Goal: Task Accomplishment & Management: Manage account settings

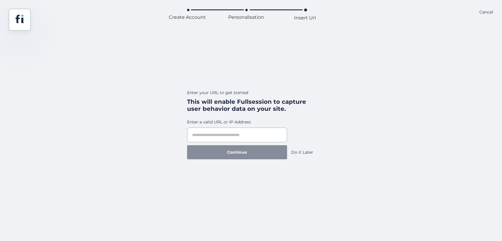
click at [309, 151] on div "Do it Later" at bounding box center [302, 152] width 22 height 6
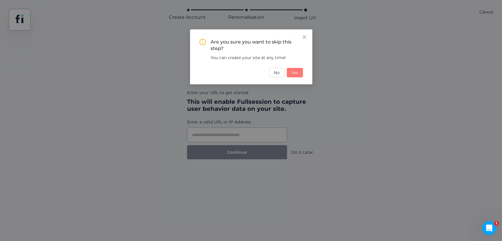
click at [295, 76] on button "Yes" at bounding box center [295, 72] width 16 height 9
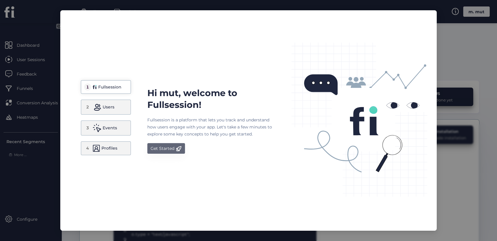
click at [154, 147] on div "Get Started" at bounding box center [163, 148] width 24 height 7
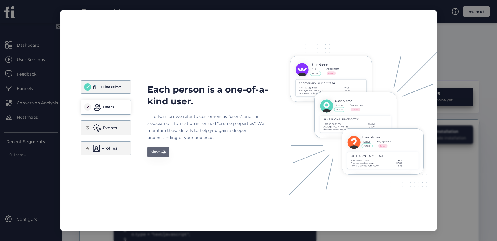
click at [158, 149] on div "Next" at bounding box center [155, 152] width 9 height 7
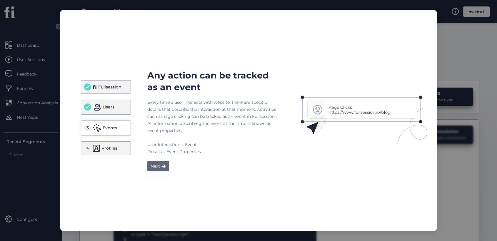
click at [158, 169] on div "Next" at bounding box center [155, 166] width 9 height 7
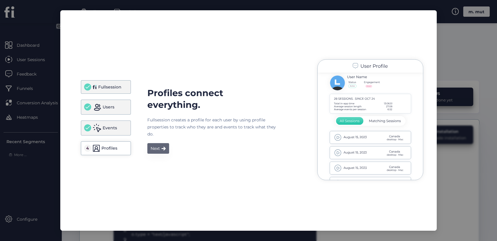
click at [157, 153] on button "Next" at bounding box center [158, 148] width 22 height 11
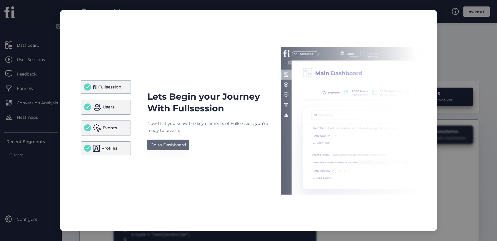
click at [156, 149] on button "Go to Dashboard" at bounding box center [168, 145] width 42 height 11
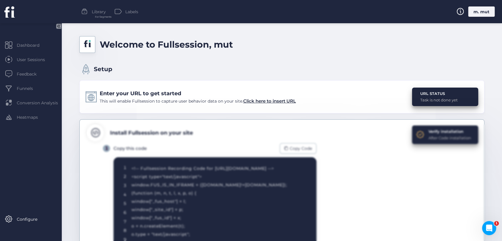
click at [261, 45] on div "Welcome to Fullsession, mut" at bounding box center [281, 44] width 405 height 17
click at [476, 10] on div "m. mut" at bounding box center [482, 11] width 26 height 10
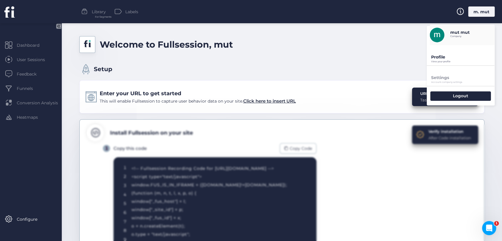
click at [445, 57] on p "Profile" at bounding box center [464, 56] width 64 height 5
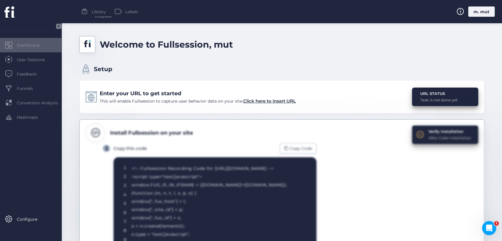
click at [30, 44] on span "Dashboard" at bounding box center [32, 45] width 31 height 6
click at [478, 6] on div "m. mut" at bounding box center [482, 11] width 26 height 10
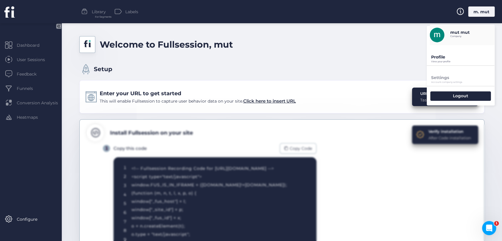
click at [448, 56] on p "Profile" at bounding box center [464, 56] width 64 height 5
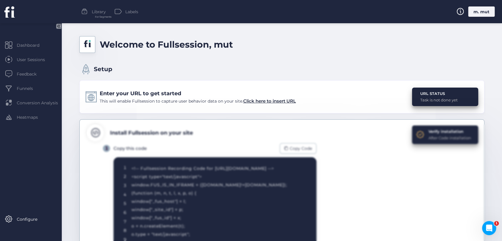
click at [57, 26] on icon at bounding box center [58, 26] width 5 height 5
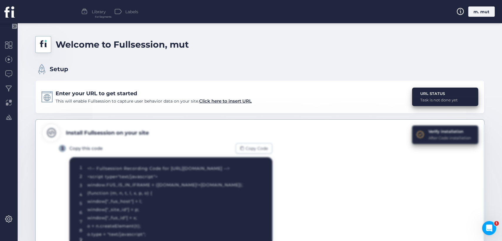
click at [16, 26] on icon at bounding box center [14, 26] width 5 height 5
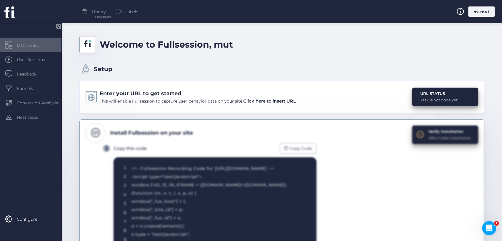
click at [37, 52] on div "Dashboard" at bounding box center [31, 45] width 62 height 14
click at [476, 15] on div "m. mut" at bounding box center [482, 11] width 26 height 10
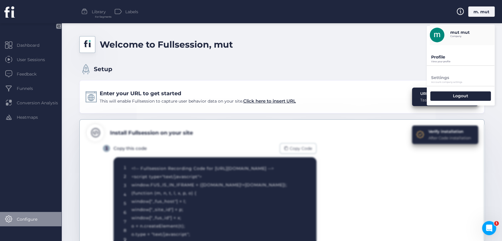
click at [26, 217] on span "Configure" at bounding box center [31, 219] width 29 height 6
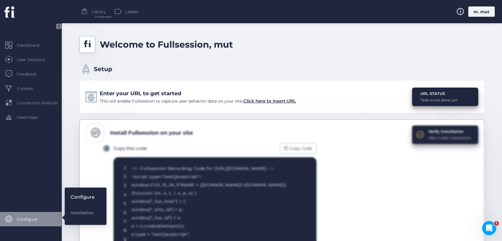
click at [74, 198] on div "Configure" at bounding box center [83, 197] width 24 height 7
click at [82, 208] on div "Installation" at bounding box center [83, 213] width 24 height 12
click at [83, 197] on div "Configure" at bounding box center [83, 197] width 24 height 7
click at [175, 82] on div "Enter your URL to get started This will enable Fullsession to capture user beha…" at bounding box center [281, 96] width 405 height 33
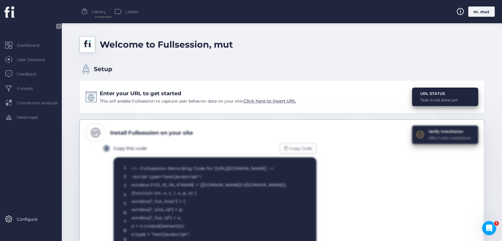
click at [258, 101] on span "Click here to insert URL" at bounding box center [269, 101] width 53 height 6
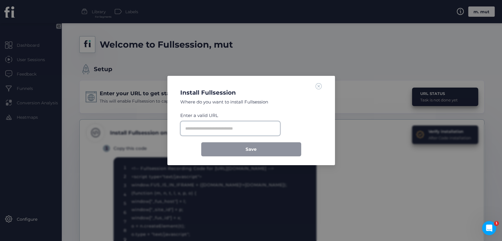
click at [247, 125] on input "text" at bounding box center [230, 128] width 100 height 15
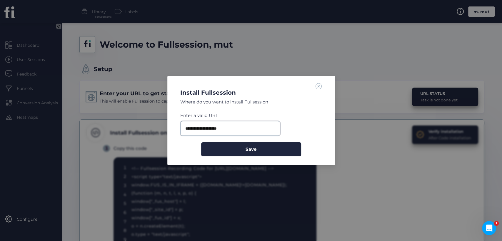
type input "**********"
click at [201, 142] on button "Save" at bounding box center [251, 149] width 100 height 14
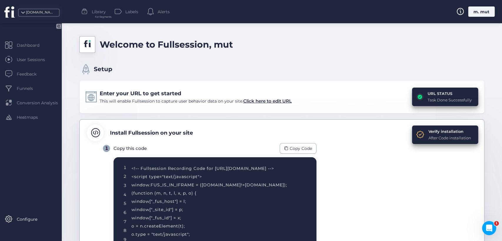
click at [31, 227] on mat-drawer "Dashboard User Sessions Feedback Funnels Conversion Analysis Heatmaps Configure" at bounding box center [31, 132] width 62 height 218
click at [29, 221] on span "Configure" at bounding box center [31, 219] width 29 height 6
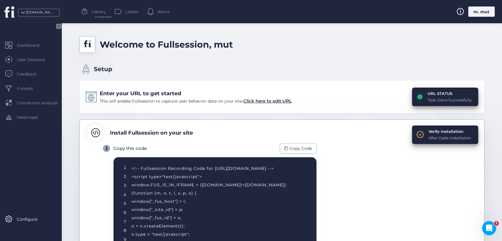
drag, startPoint x: 483, startPoint y: 12, endPoint x: 421, endPoint y: 50, distance: 72.4
click at [482, 13] on div "m. mut" at bounding box center [482, 11] width 26 height 10
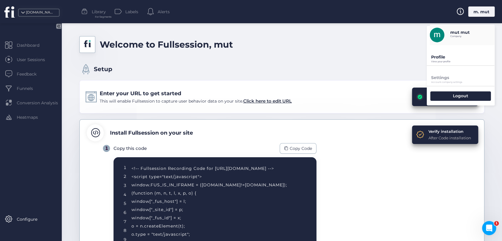
click at [434, 57] on p "Profile" at bounding box center [464, 56] width 64 height 5
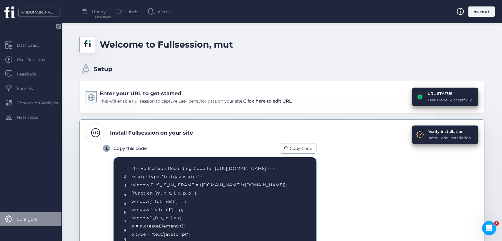
click at [30, 222] on span "Configure" at bounding box center [31, 219] width 29 height 6
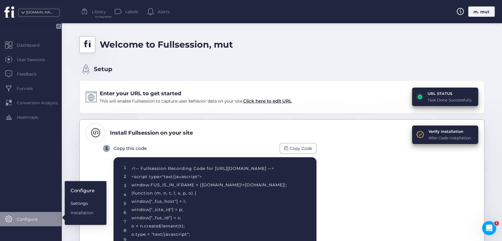
click at [85, 201] on div "Settings" at bounding box center [83, 203] width 24 height 6
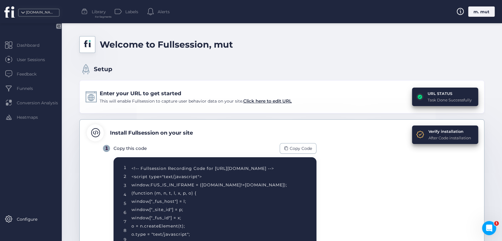
click at [11, 227] on mat-drawer "Dashboard User Sessions Feedback Funnels Conversion Analysis Heatmaps Configure" at bounding box center [31, 132] width 62 height 218
click at [18, 217] on span "Configure" at bounding box center [31, 219] width 29 height 6
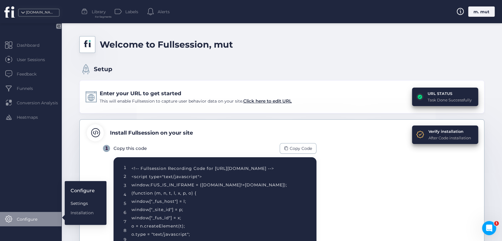
click at [85, 203] on div "Settings" at bounding box center [83, 203] width 24 height 6
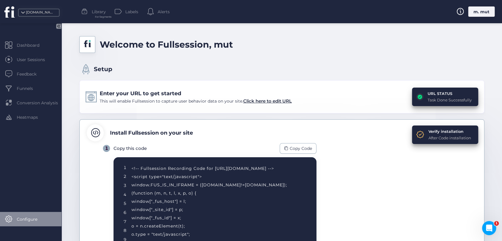
click at [27, 220] on span "Configure" at bounding box center [31, 219] width 29 height 6
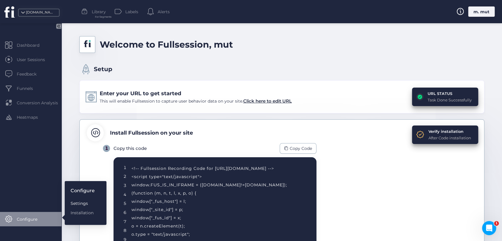
click at [80, 203] on div "Settings" at bounding box center [83, 203] width 24 height 6
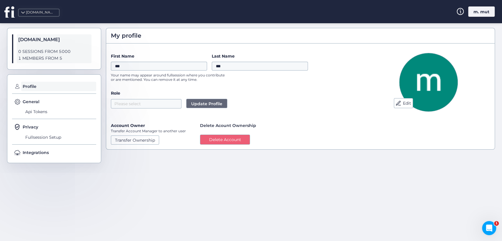
click at [3, 21] on div "[DOMAIN_NAME]" at bounding box center [9, 11] width 18 height 23
click at [6, 15] on icon at bounding box center [8, 11] width 9 height 11
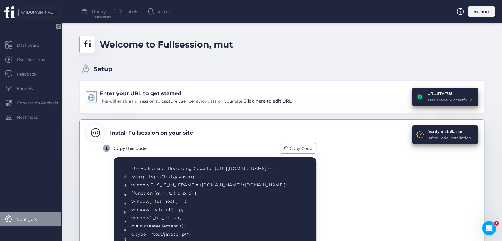
click at [33, 223] on div "Configure" at bounding box center [31, 219] width 62 height 14
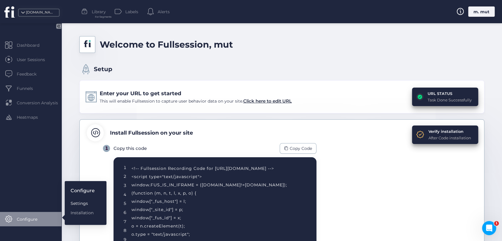
click at [78, 200] on div "Settings" at bounding box center [83, 203] width 24 height 6
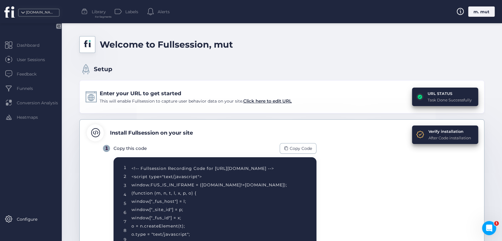
click at [479, 14] on div "m. mut" at bounding box center [482, 11] width 26 height 10
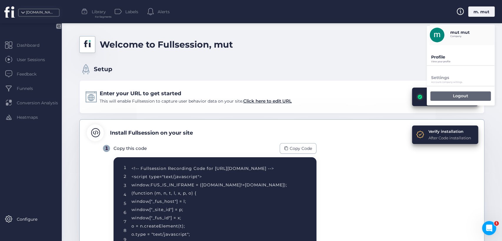
click at [447, 98] on div "Logout" at bounding box center [461, 96] width 61 height 9
